Goal: Task Accomplishment & Management: Use online tool/utility

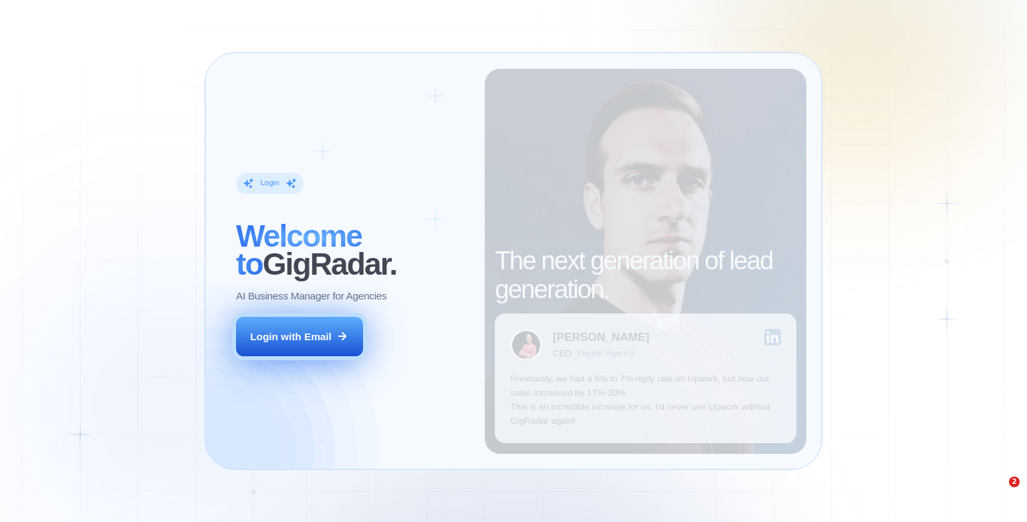
click at [288, 335] on div "Login with Email" at bounding box center [291, 337] width 82 height 14
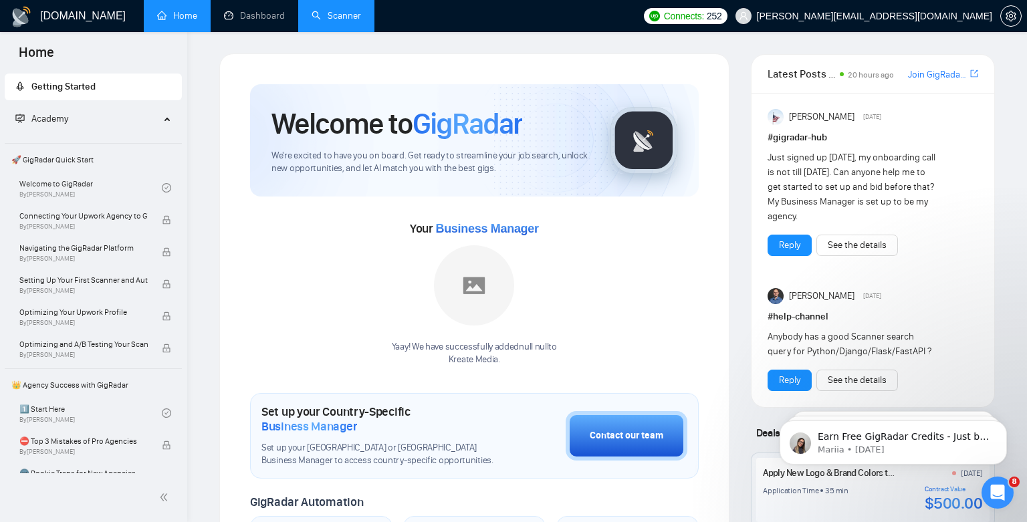
click at [348, 10] on link "Scanner" at bounding box center [336, 15] width 49 height 11
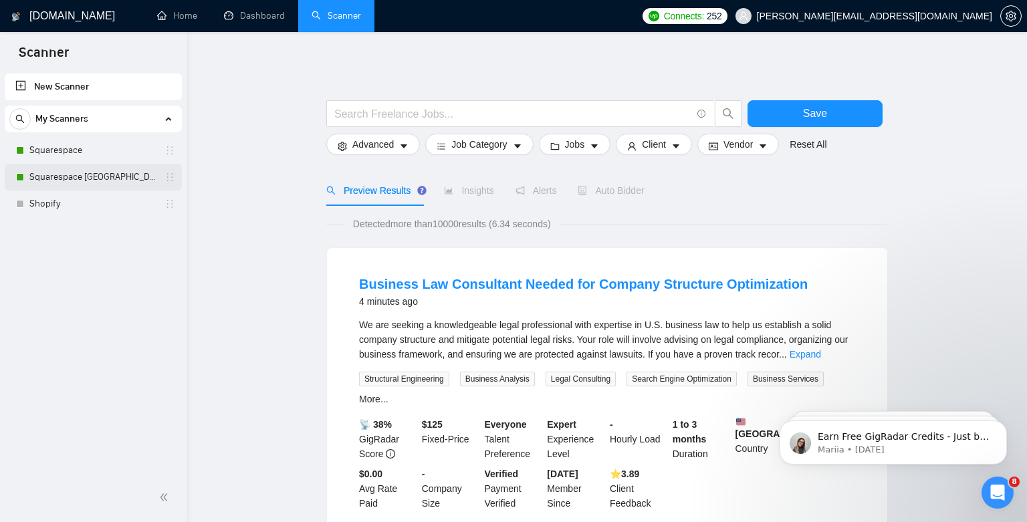
click at [94, 173] on link "Squarespace [GEOGRAPHIC_DATA]" at bounding box center [92, 177] width 127 height 27
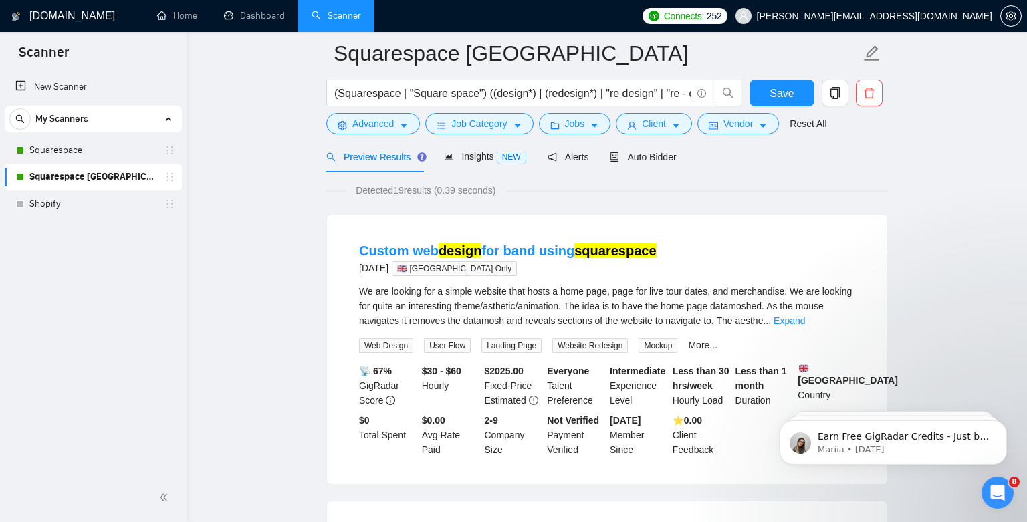
scroll to position [65, 0]
click at [647, 149] on div at bounding box center [607, 146] width 562 height 11
click at [649, 154] on span "Auto Bidder" at bounding box center [643, 157] width 66 height 11
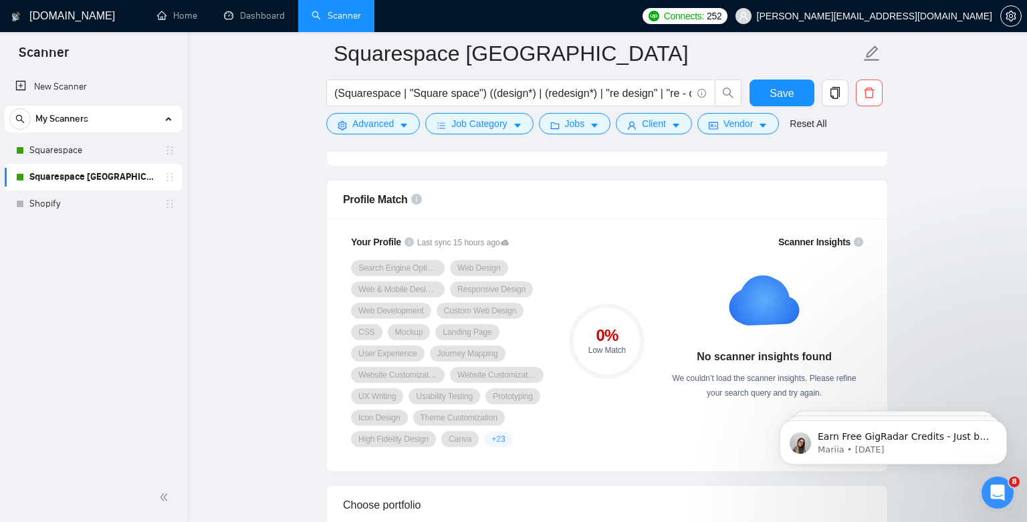
scroll to position [95, 0]
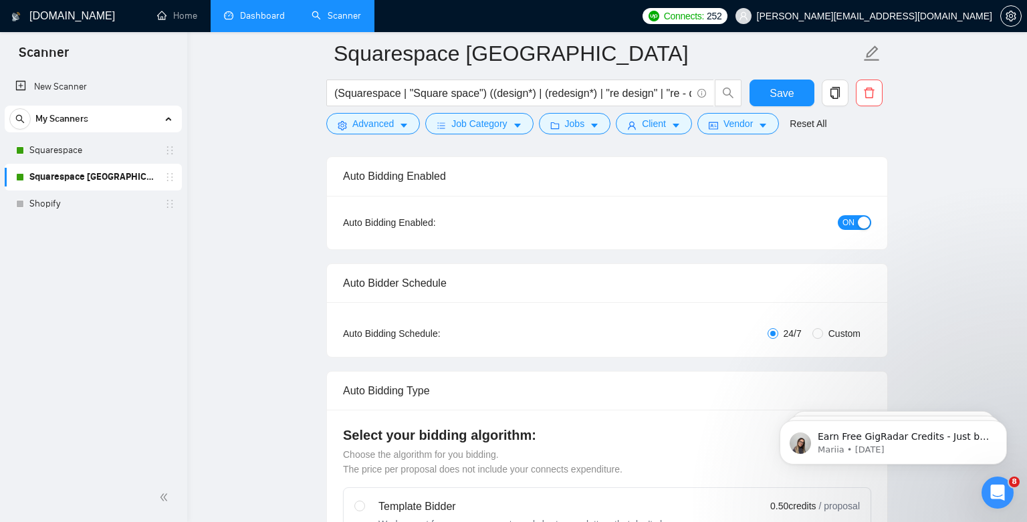
click at [261, 19] on link "Dashboard" at bounding box center [254, 15] width 61 height 11
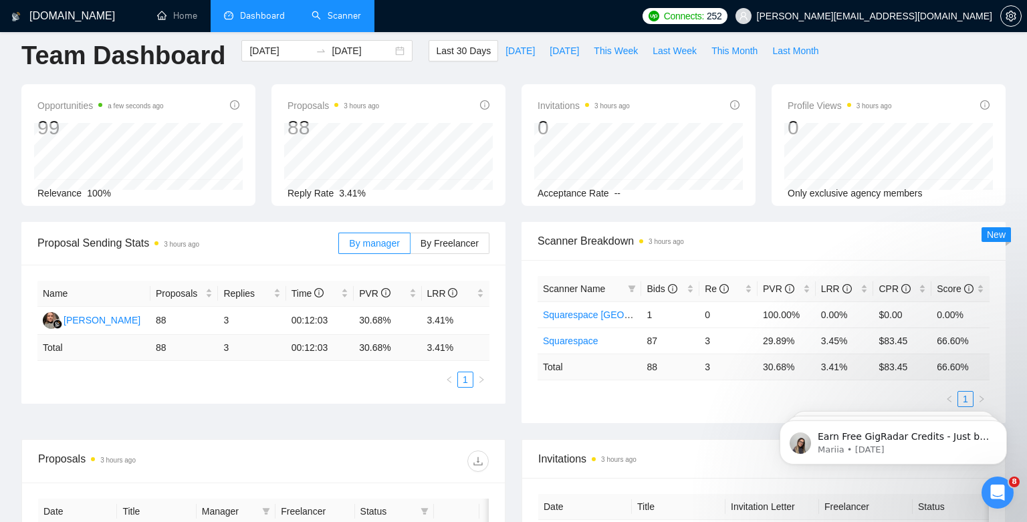
scroll to position [15, 0]
